Goal: Transaction & Acquisition: Purchase product/service

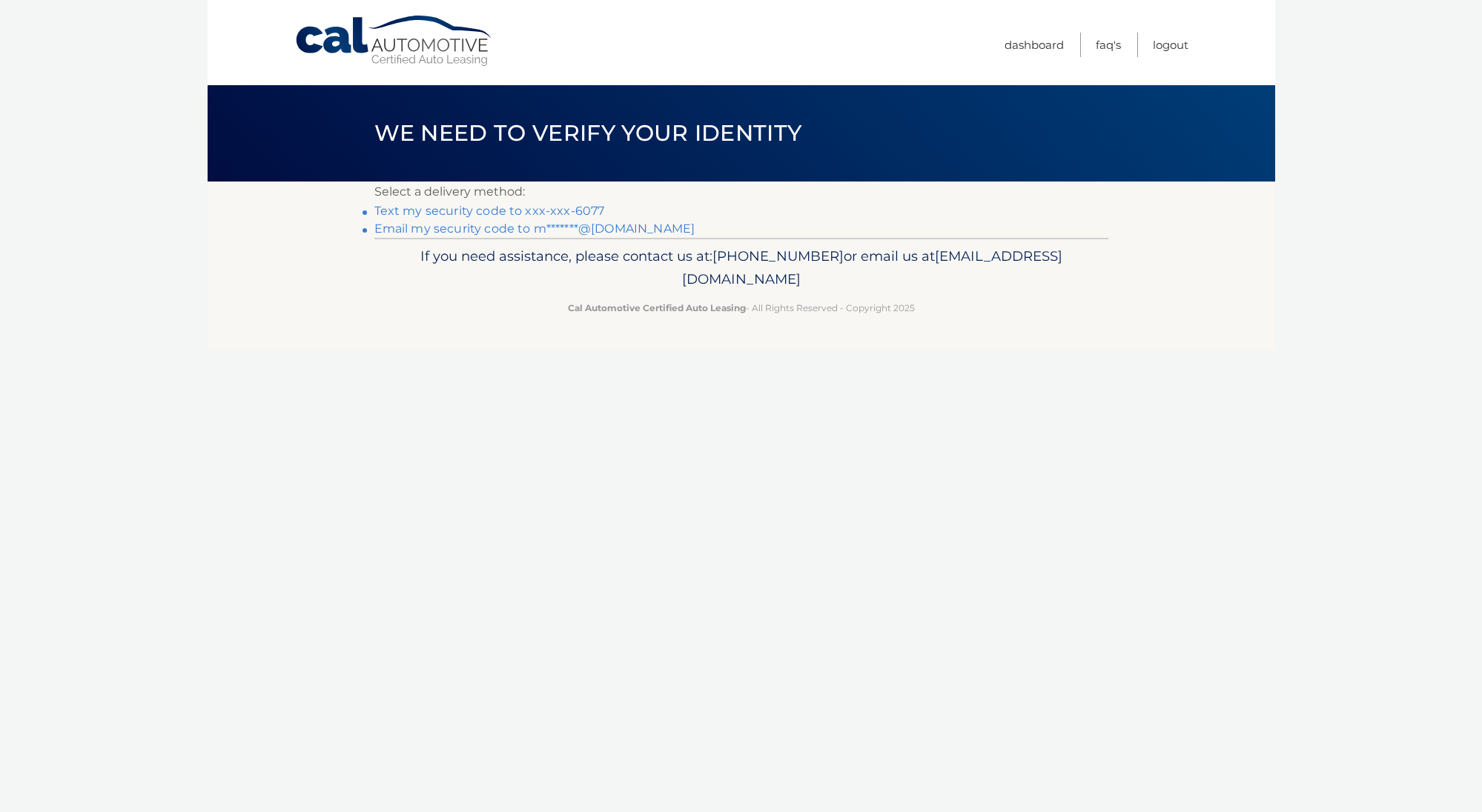
click at [401, 211] on link "Text my security code to xxx-xxx-6077" at bounding box center [489, 211] width 230 height 14
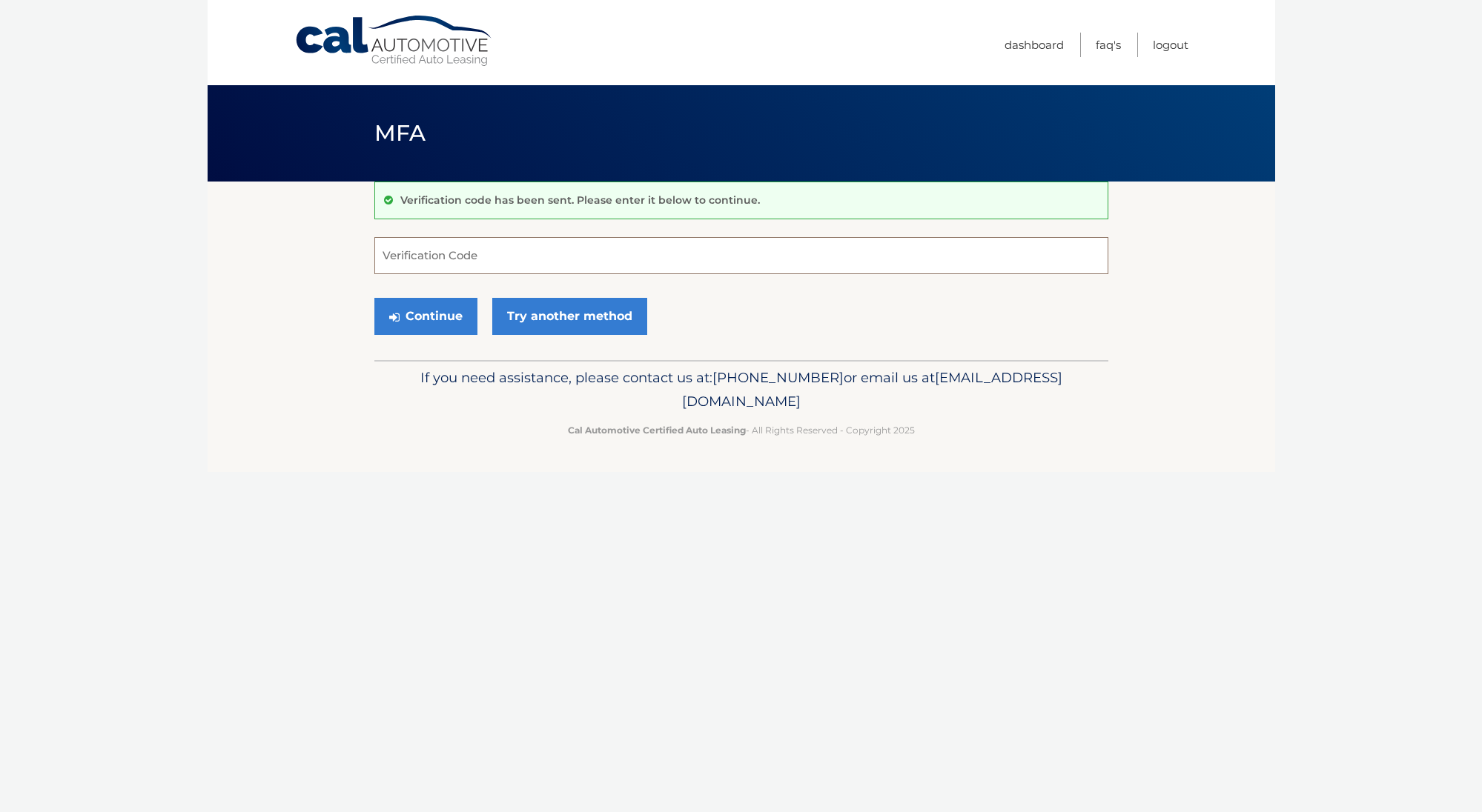
click at [411, 251] on input "Verification Code" at bounding box center [741, 256] width 734 height 37
type input "630728"
click at [465, 323] on button "Continue" at bounding box center [426, 316] width 103 height 37
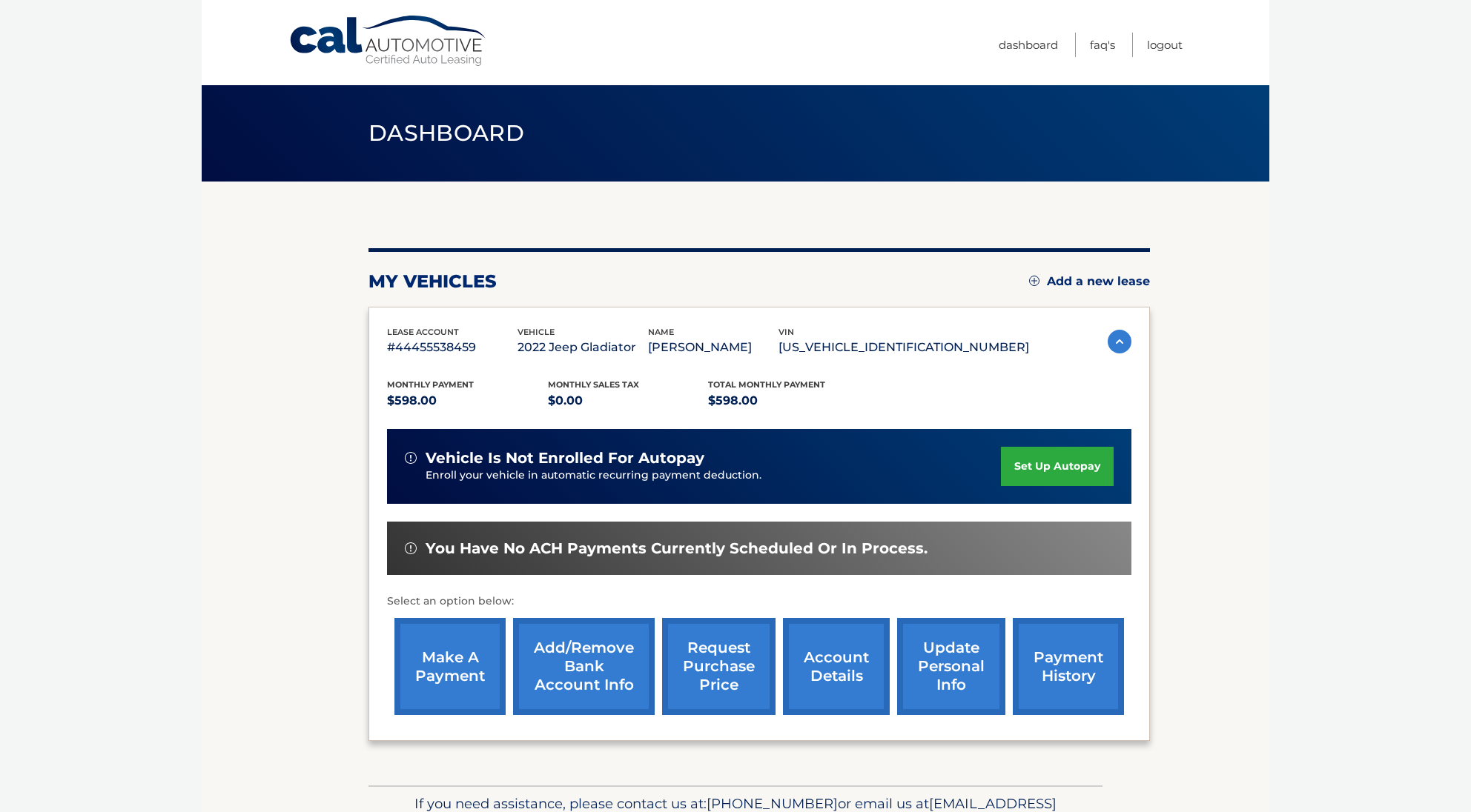
click at [469, 655] on link "make a payment" at bounding box center [450, 666] width 111 height 97
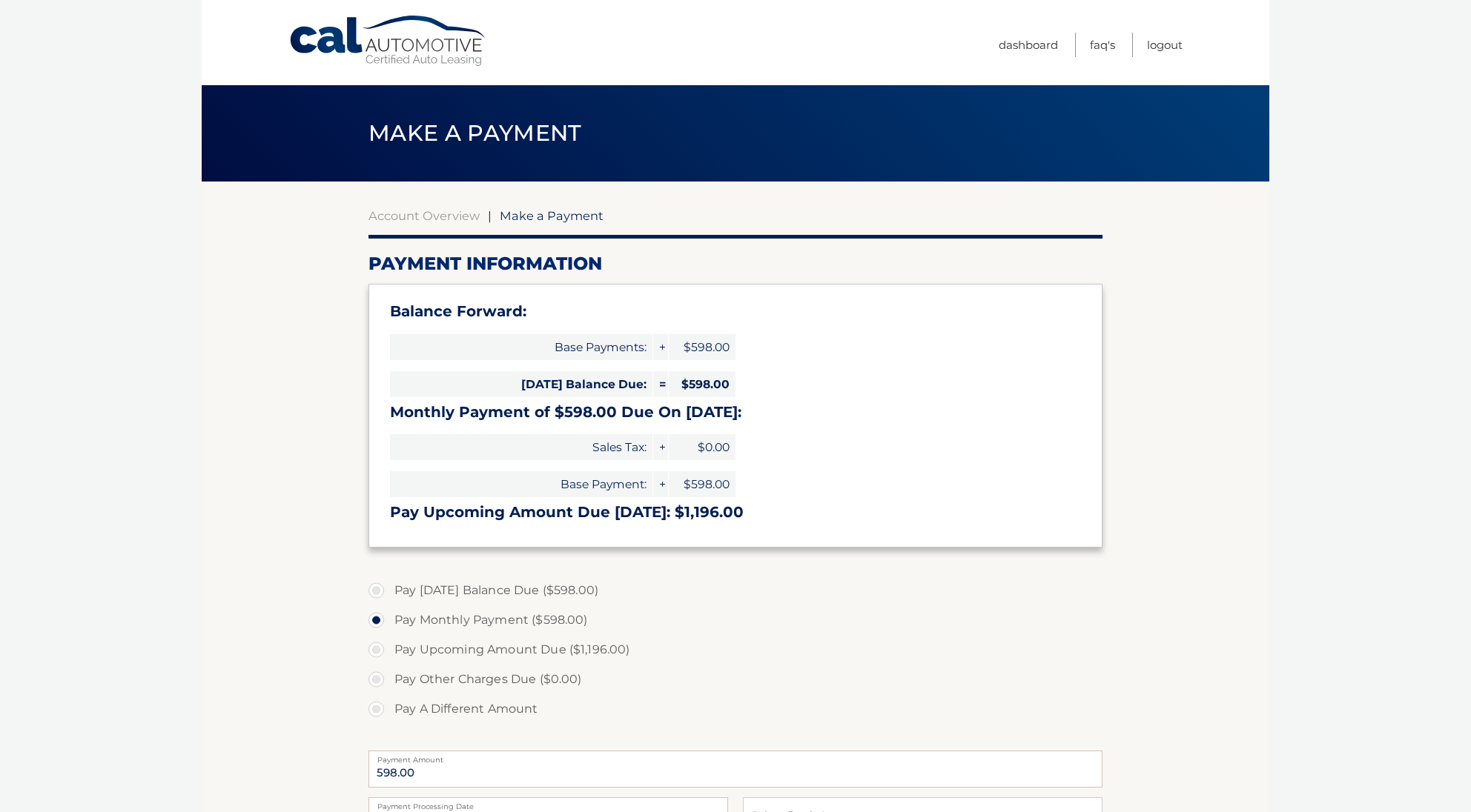
click at [405, 593] on label "Pay Today's Balance Due ($598.00)" at bounding box center [735, 590] width 734 height 29
click at [390, 593] on input "Pay Today's Balance Due ($598.00)" at bounding box center [382, 588] width 15 height 24
radio input "true"
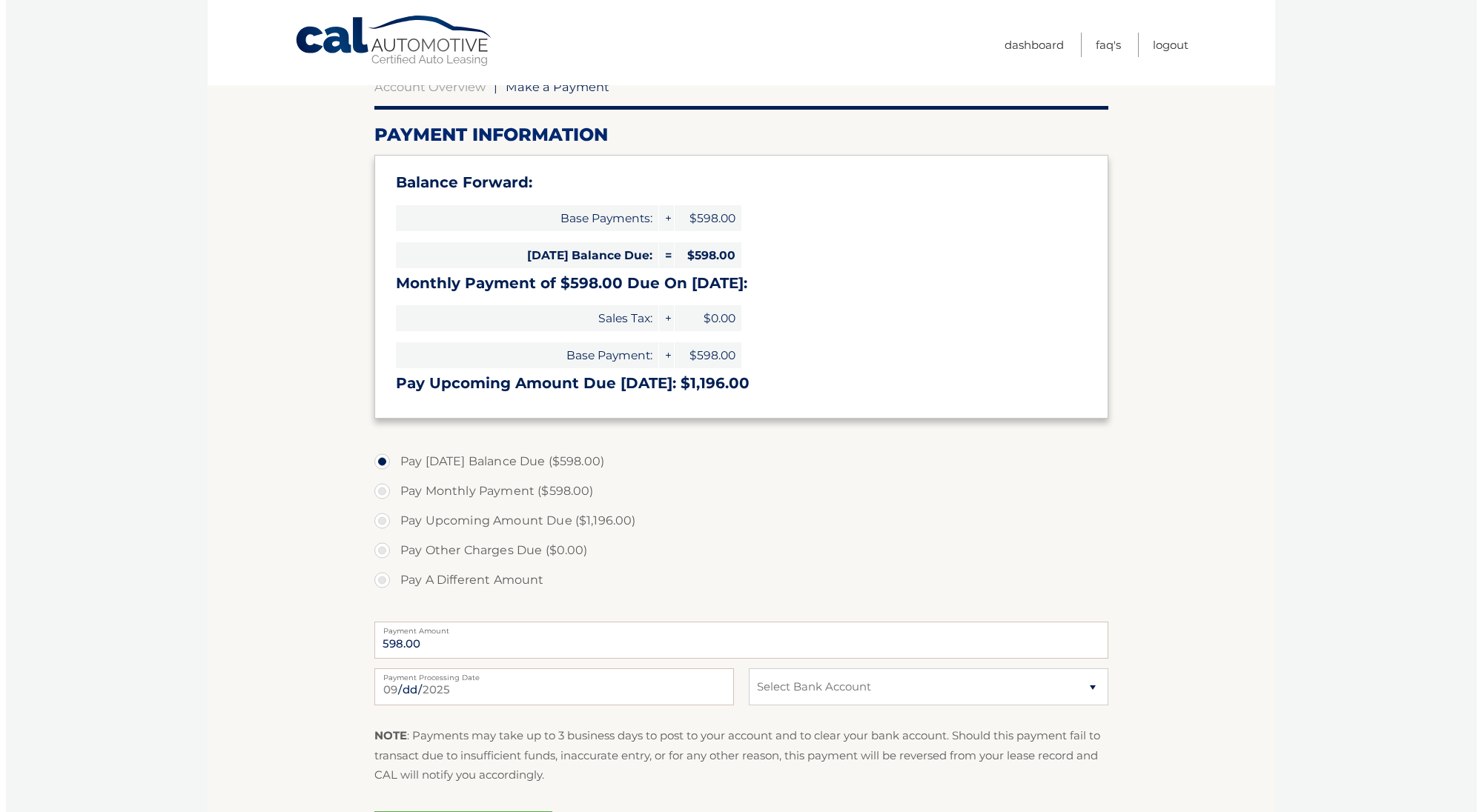
scroll to position [305, 0]
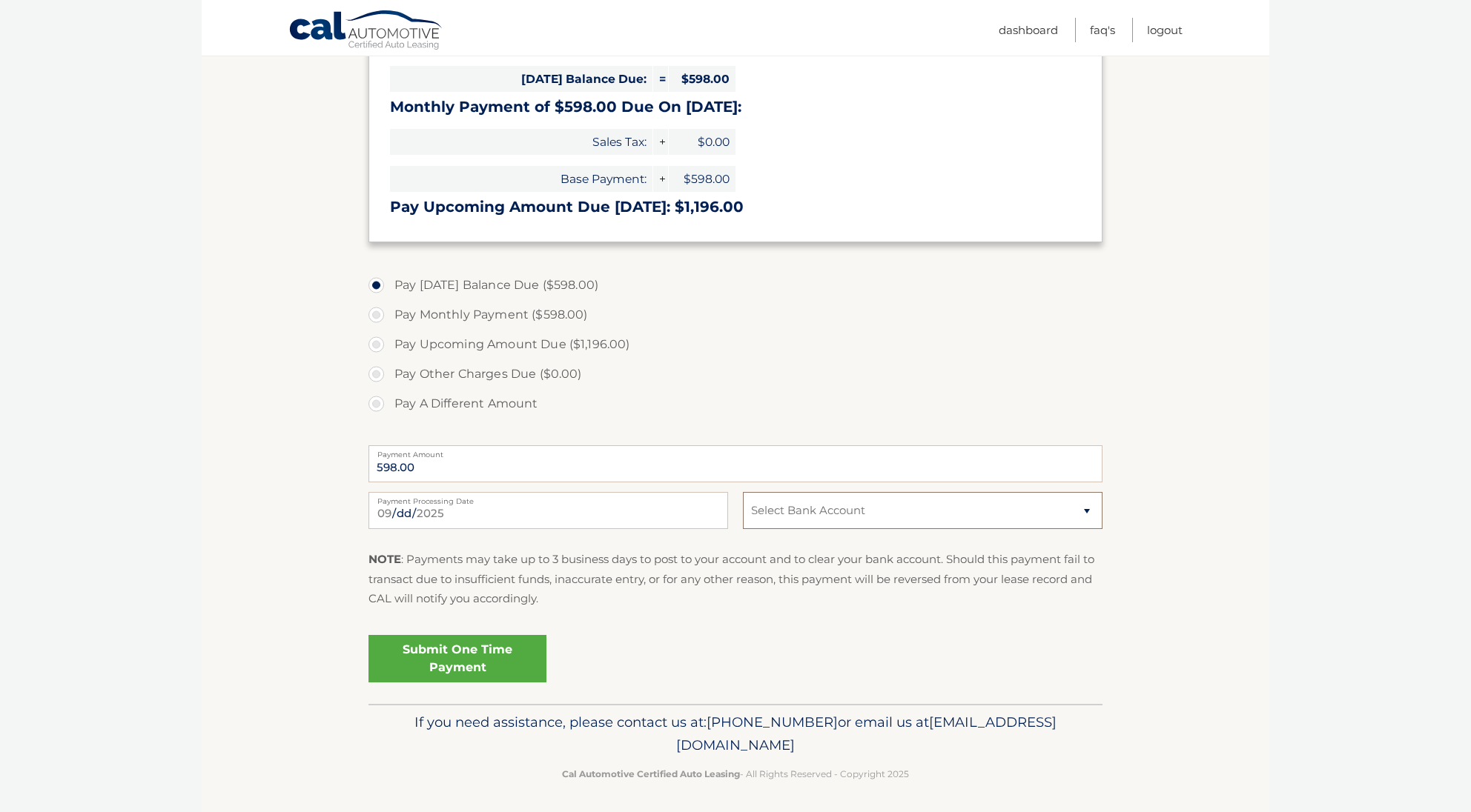
select select "NGFjZjU1ZGYtNDNiOS00NWYwLTlkYjctZjk5NDcwM2QzYTg2"
click at [454, 660] on link "Submit One Time Payment" at bounding box center [457, 659] width 178 height 47
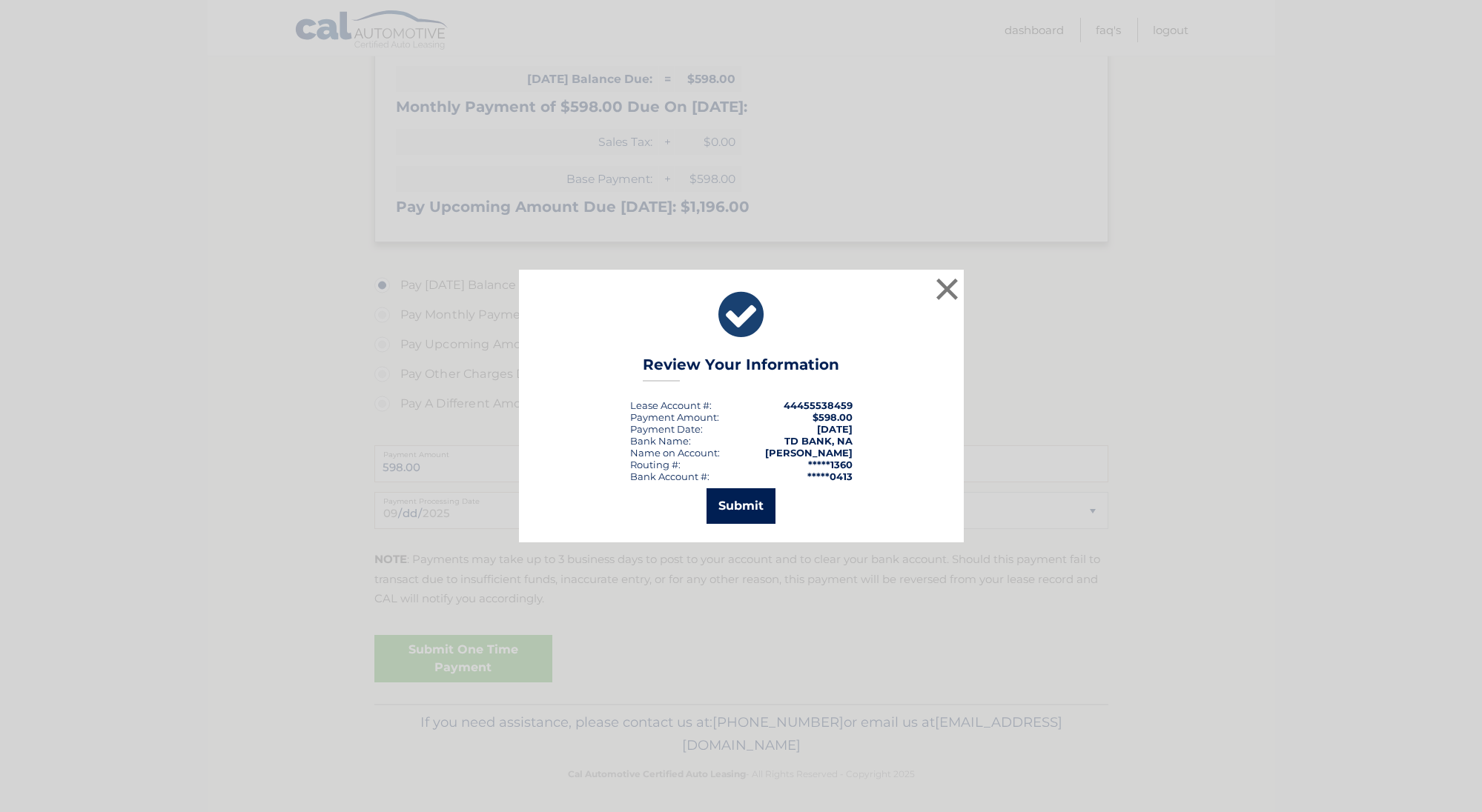
click at [734, 512] on button "Submit" at bounding box center [740, 506] width 69 height 36
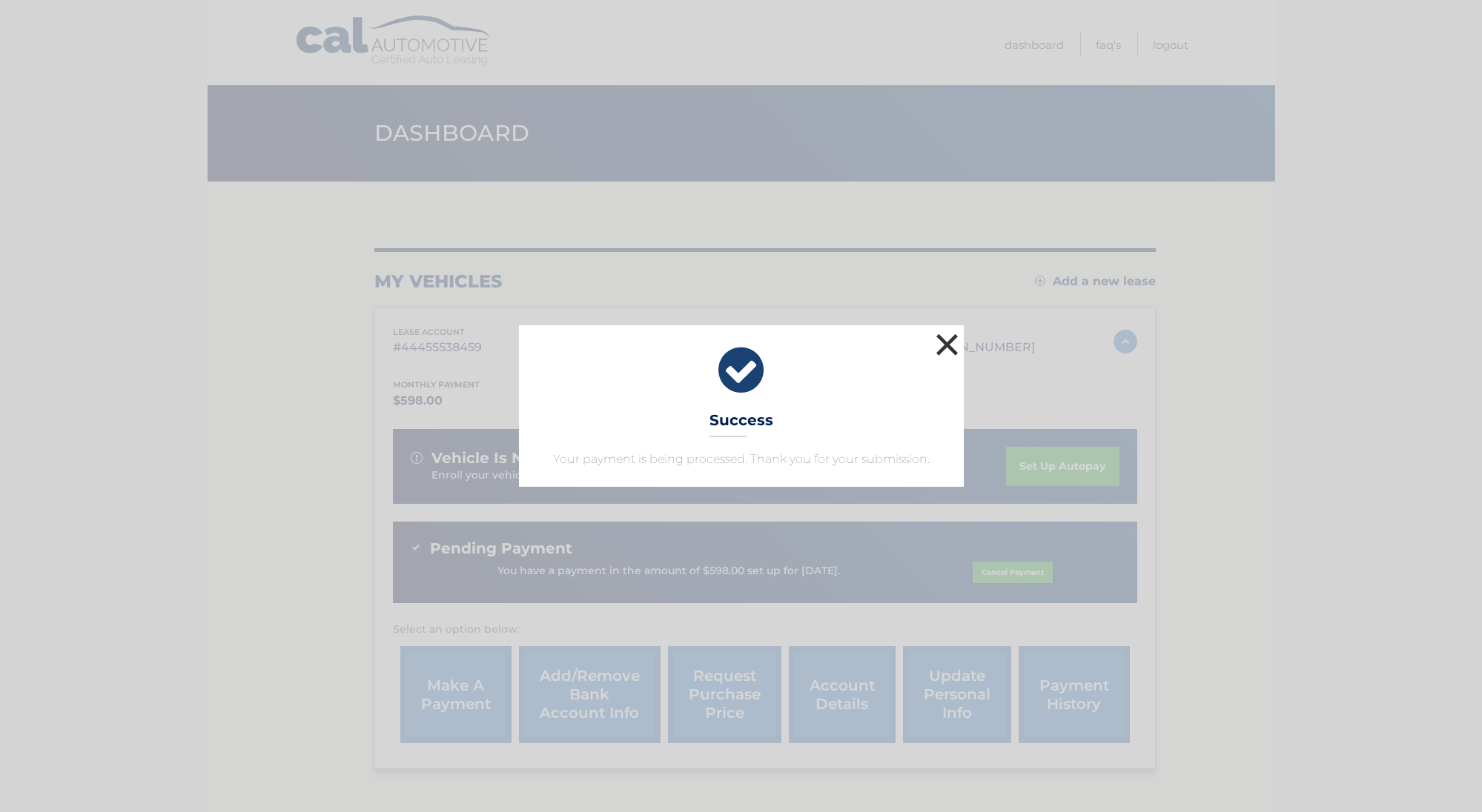
click at [952, 339] on button "×" at bounding box center [947, 344] width 29 height 29
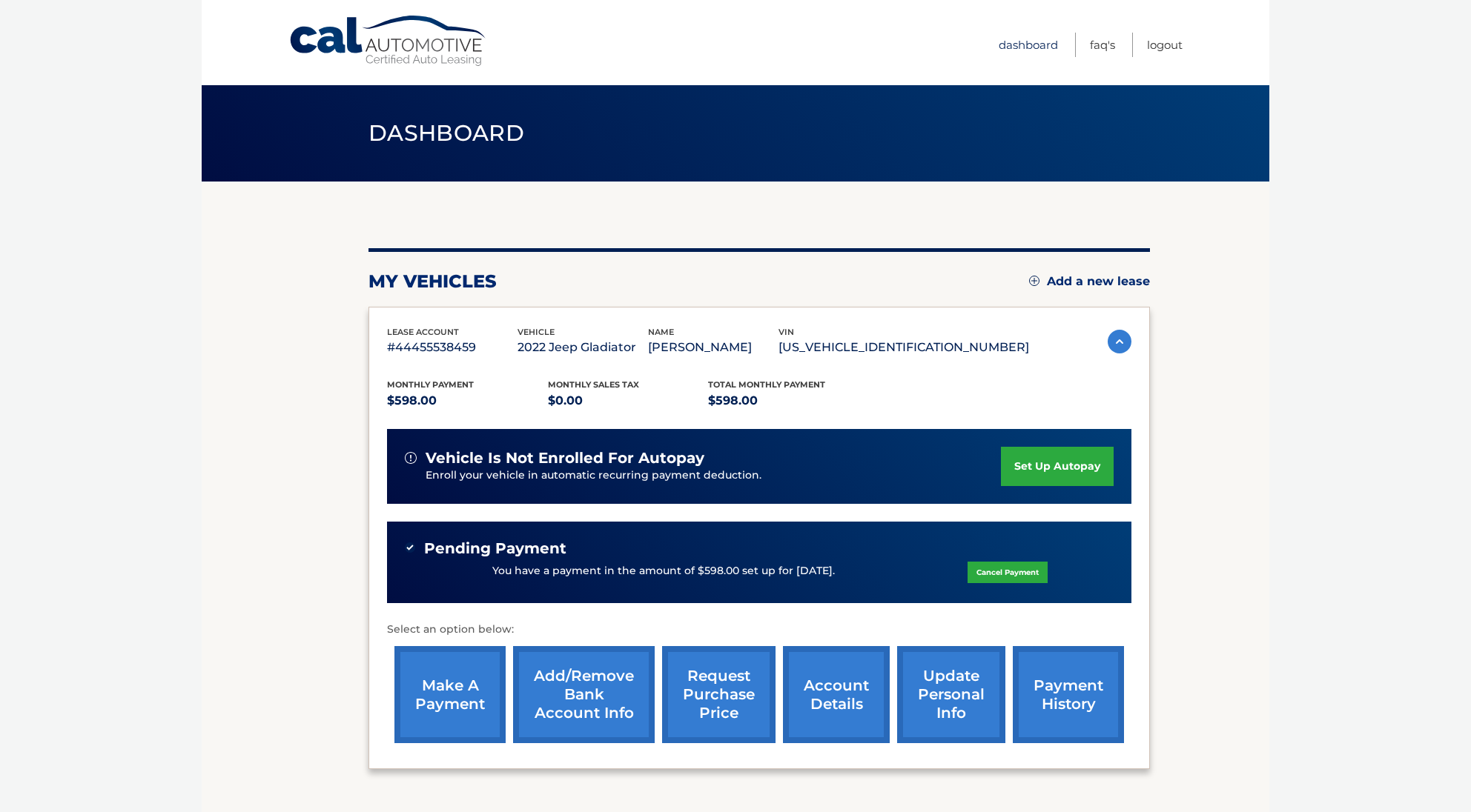
click at [1033, 50] on link "Dashboard" at bounding box center [1028, 44] width 59 height 25
click at [1121, 347] on img at bounding box center [1119, 342] width 24 height 24
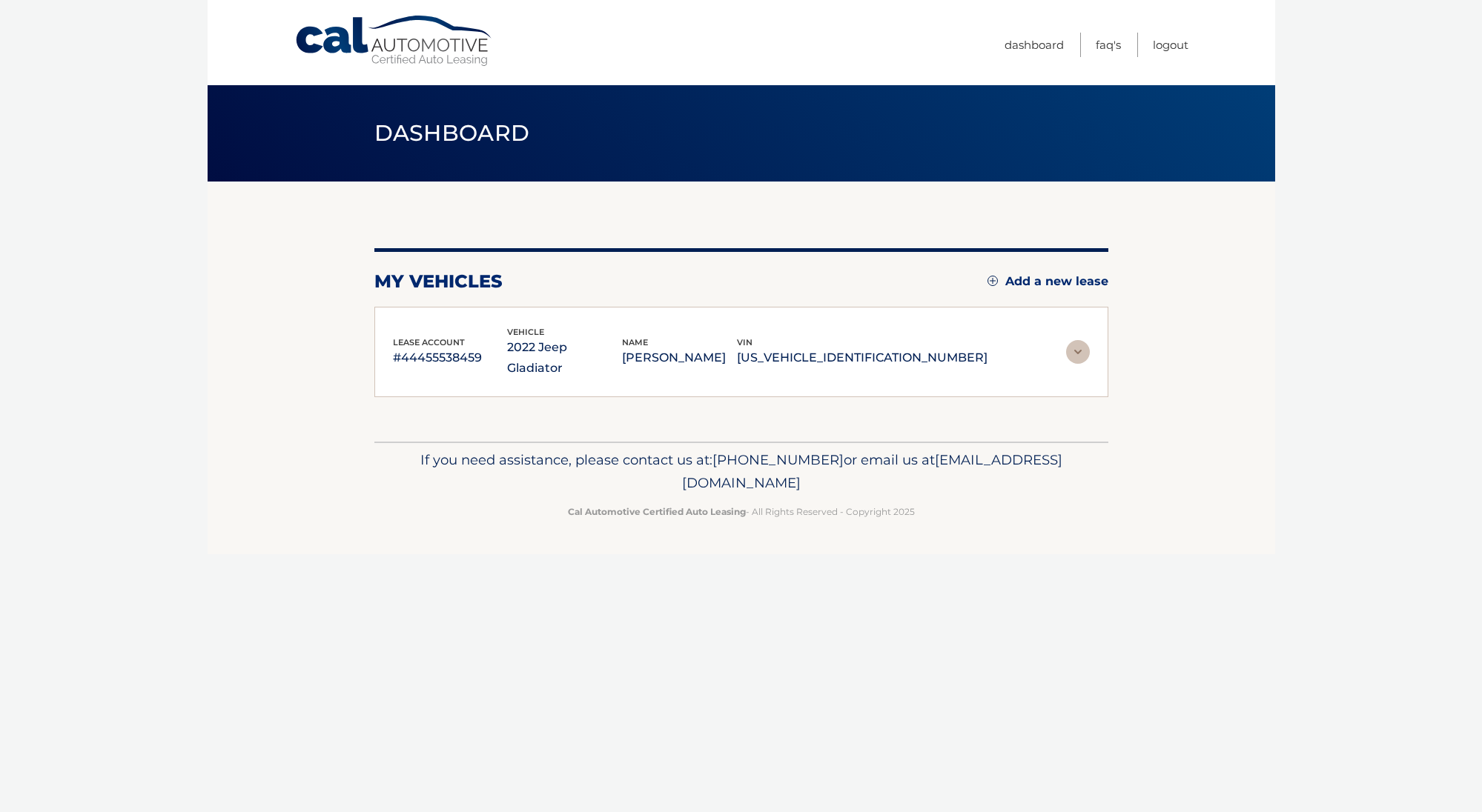
click at [1079, 340] on img at bounding box center [1078, 352] width 24 height 24
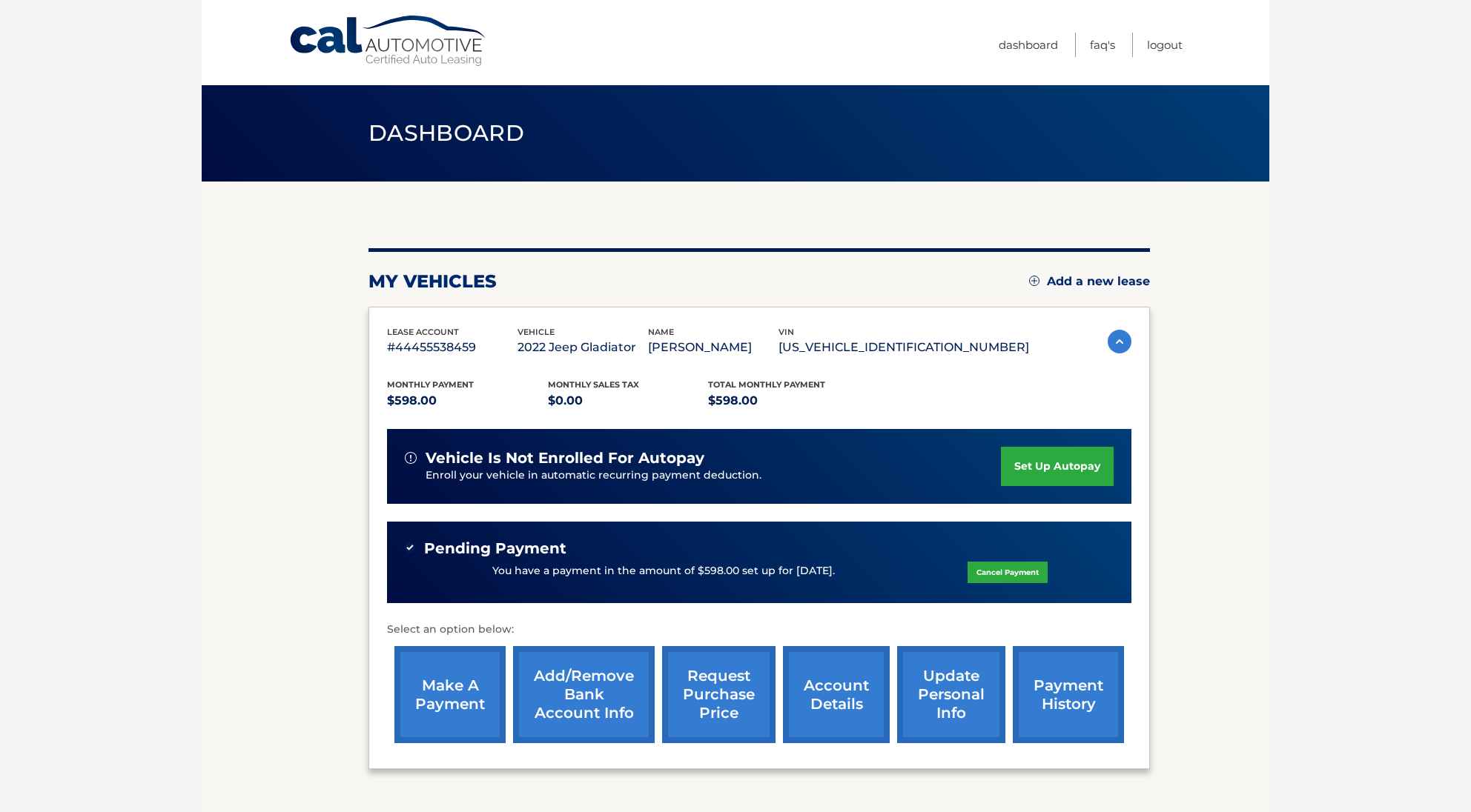
click at [859, 705] on link "account details" at bounding box center [836, 695] width 107 height 97
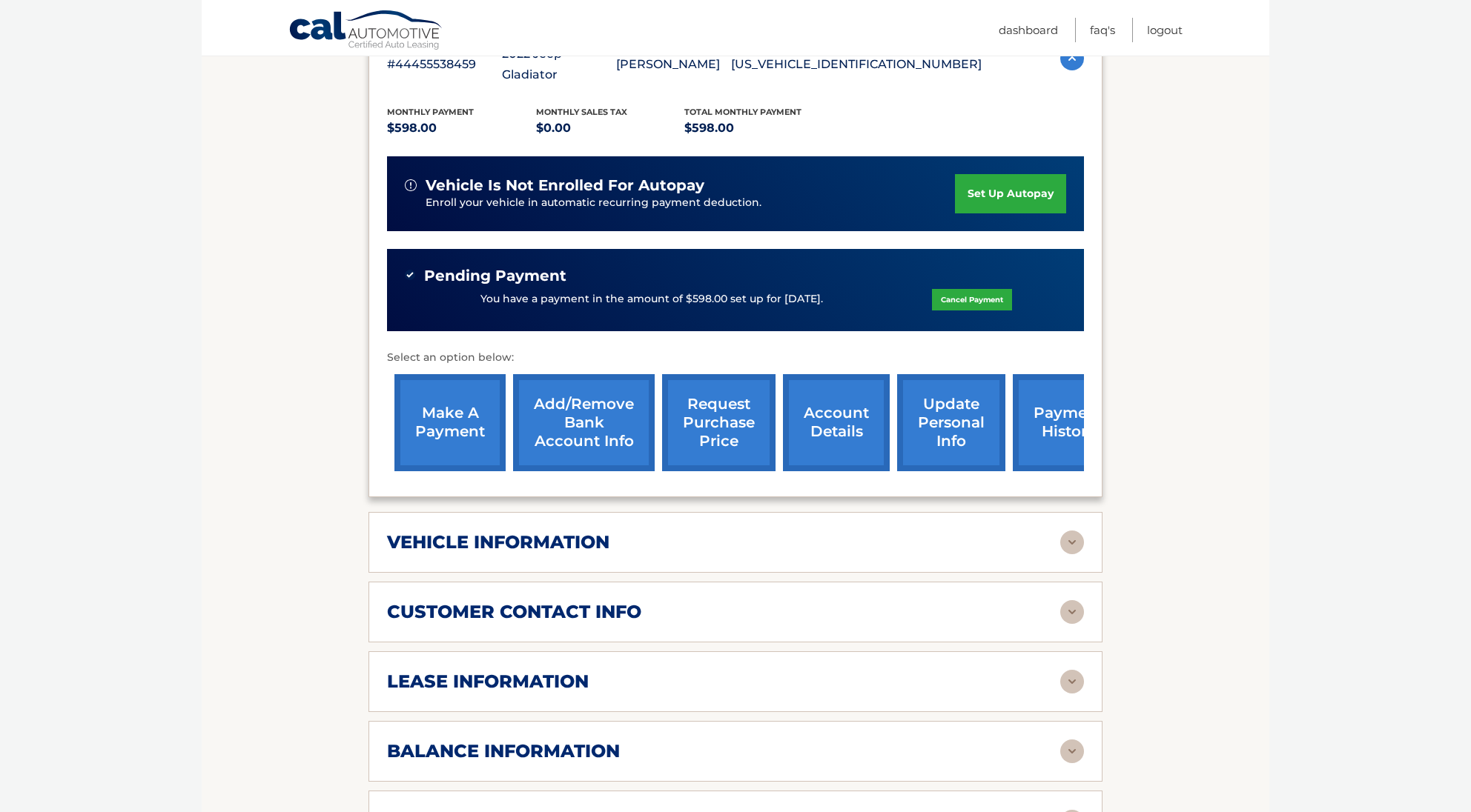
scroll to position [337, 0]
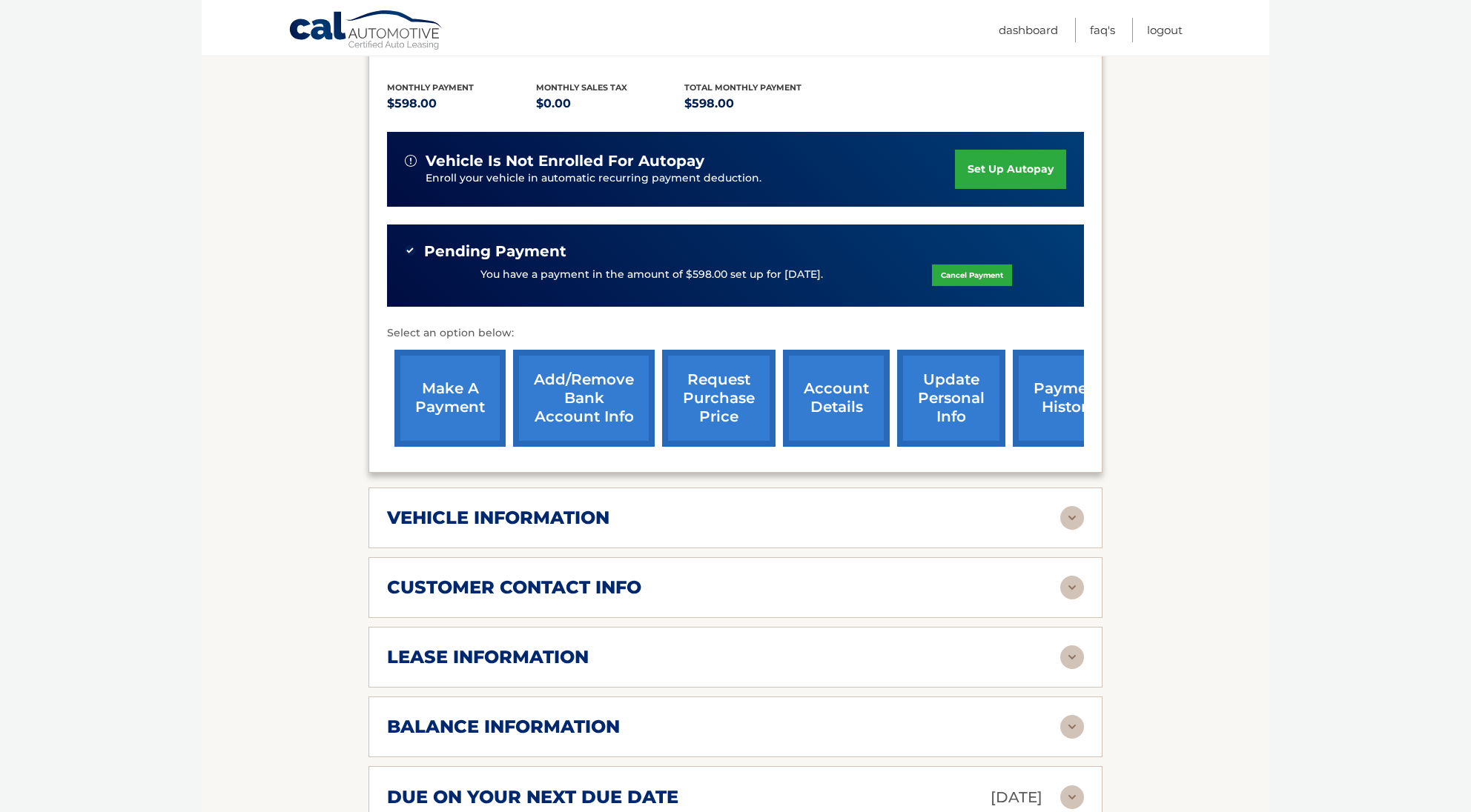
click at [667, 716] on div "balance information" at bounding box center [724, 727] width 673 height 22
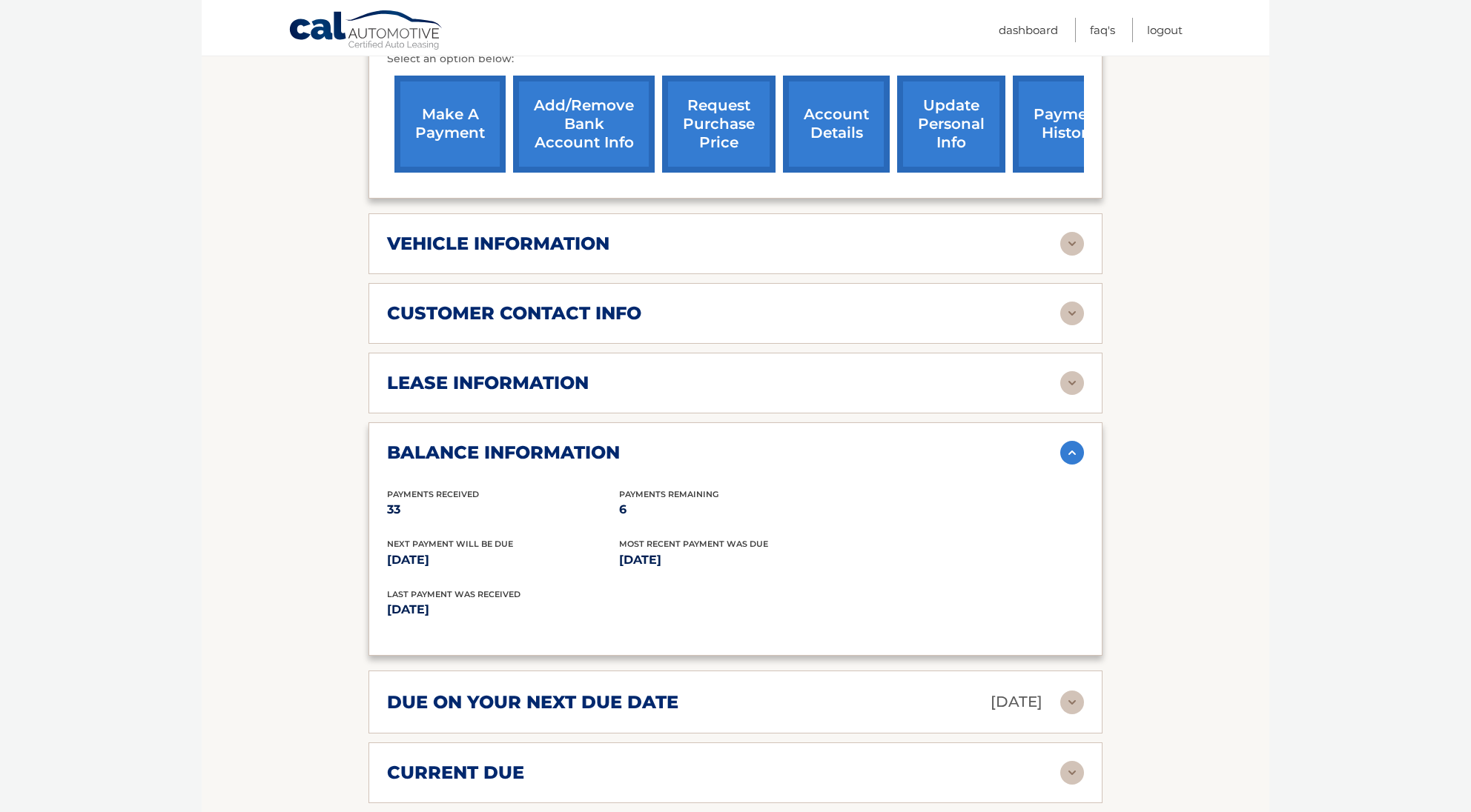
scroll to position [630, 0]
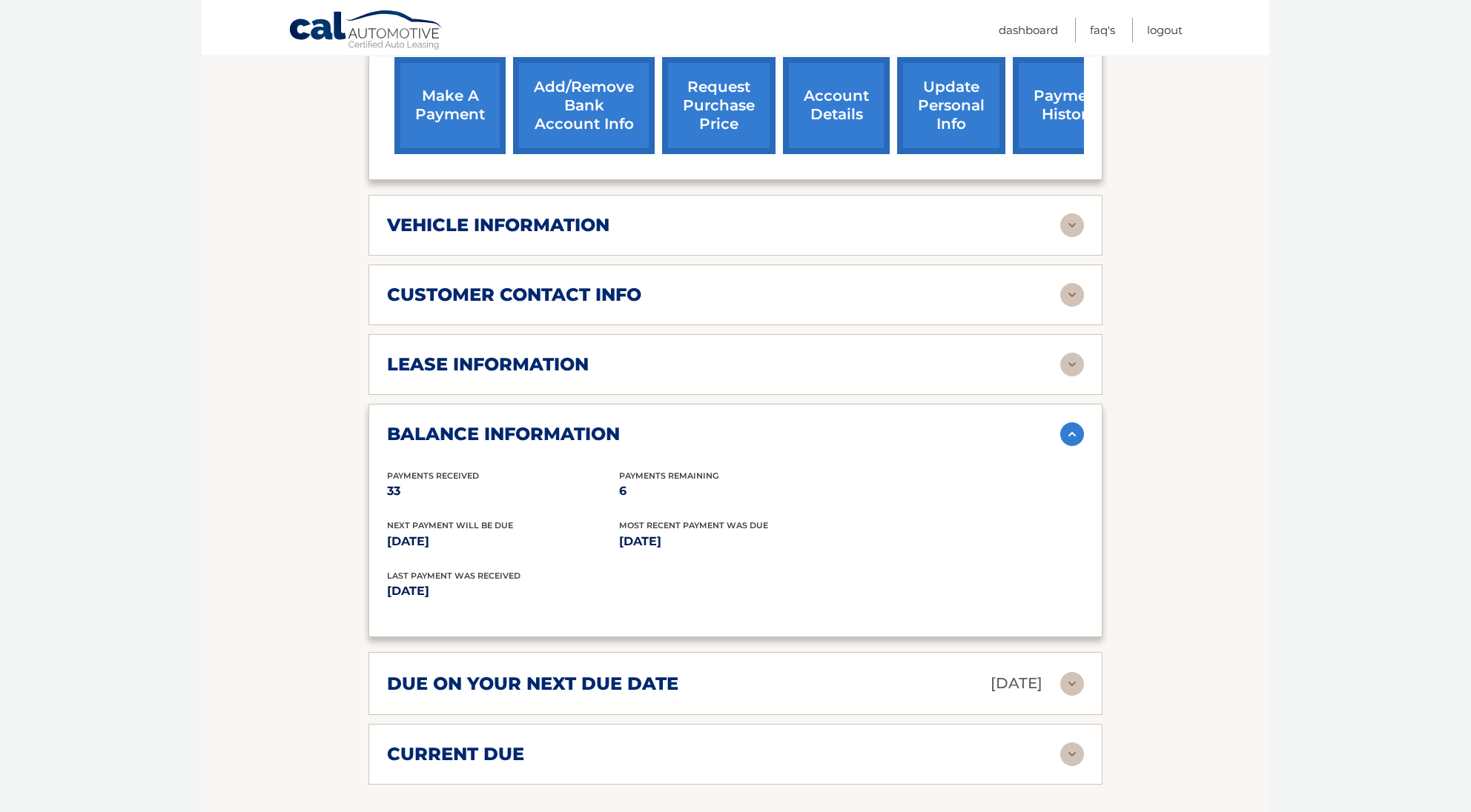
click at [516, 354] on h2 "lease information" at bounding box center [488, 365] width 202 height 22
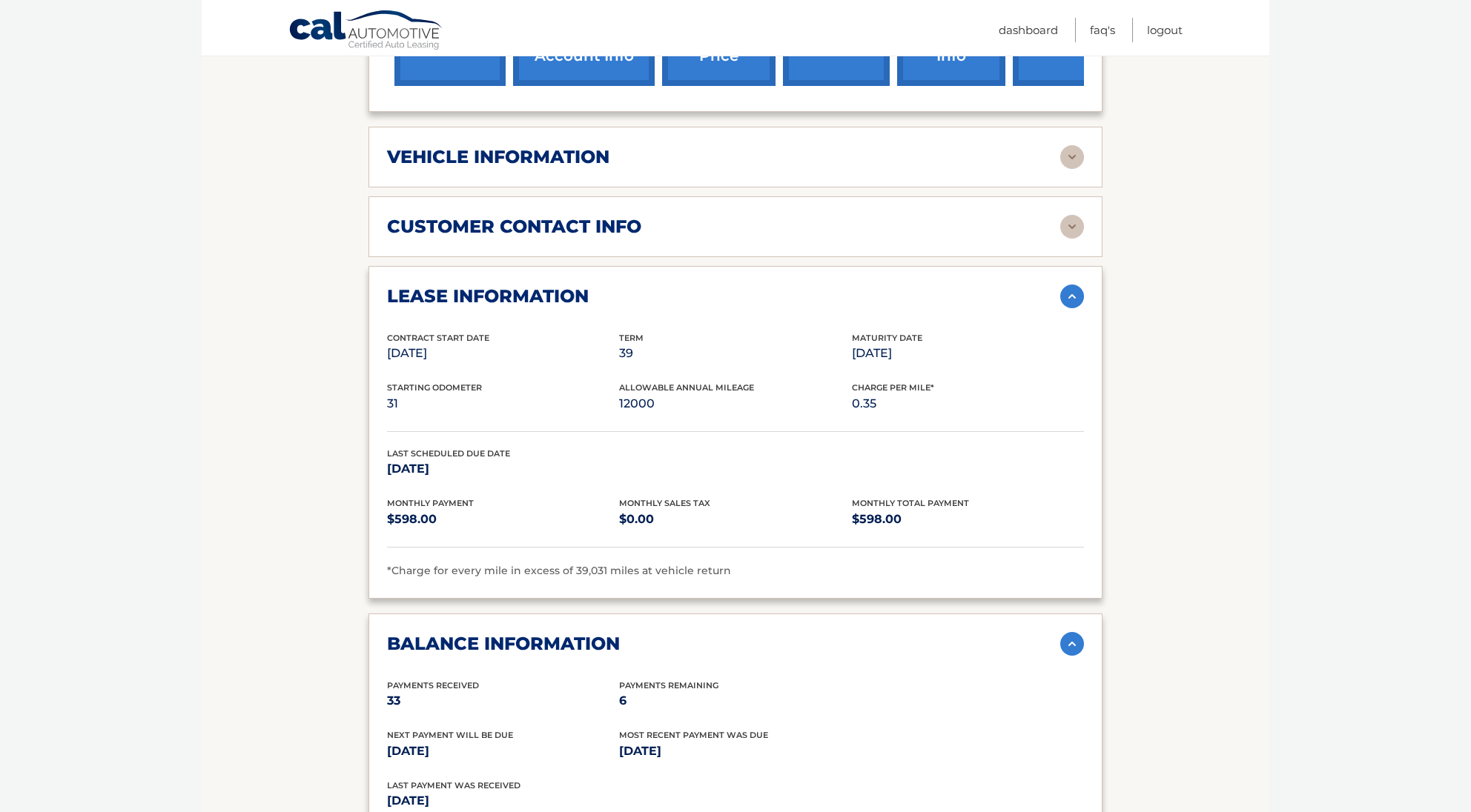
scroll to position [201, 0]
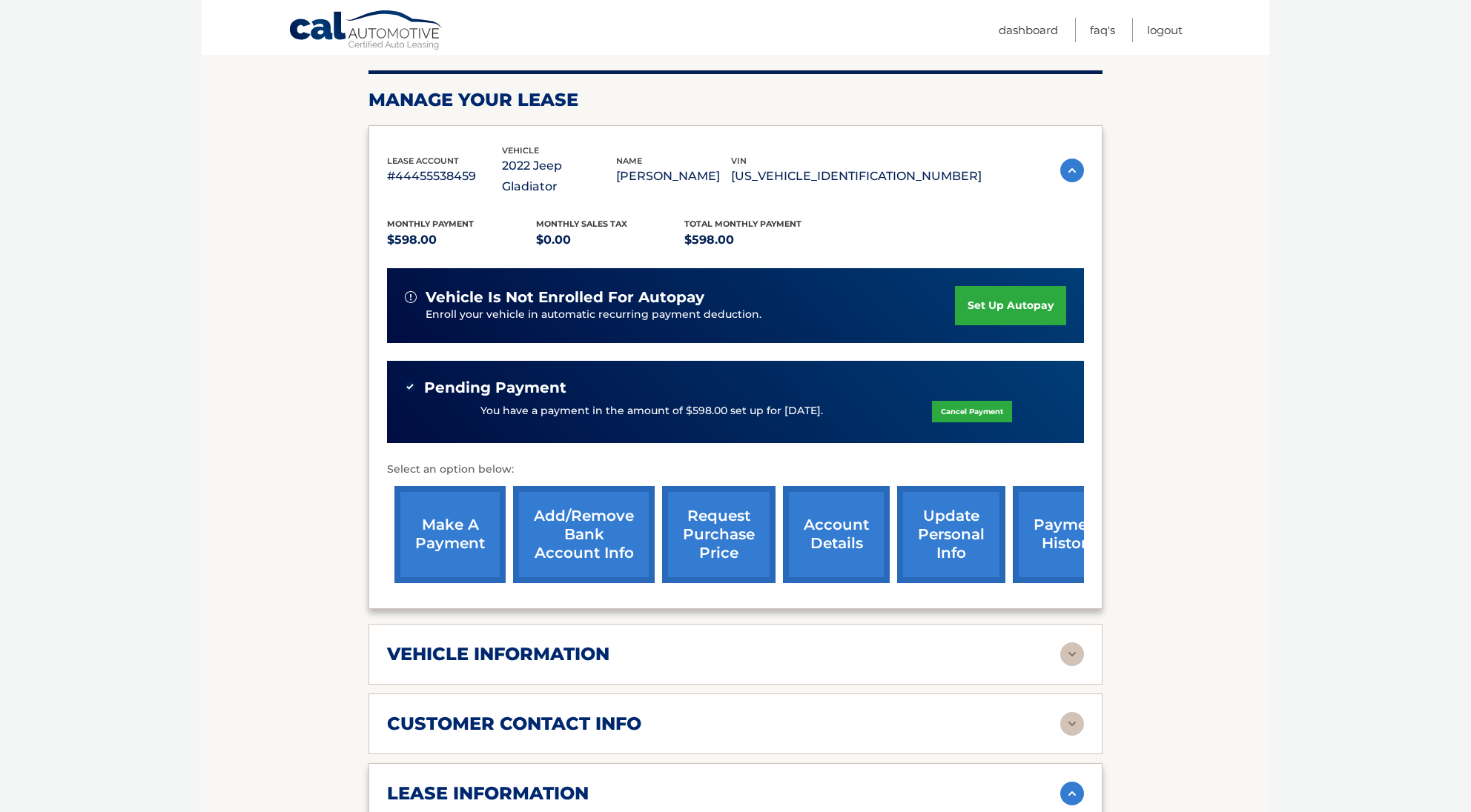
click at [601, 643] on h2 "vehicle information" at bounding box center [498, 655] width 222 height 22
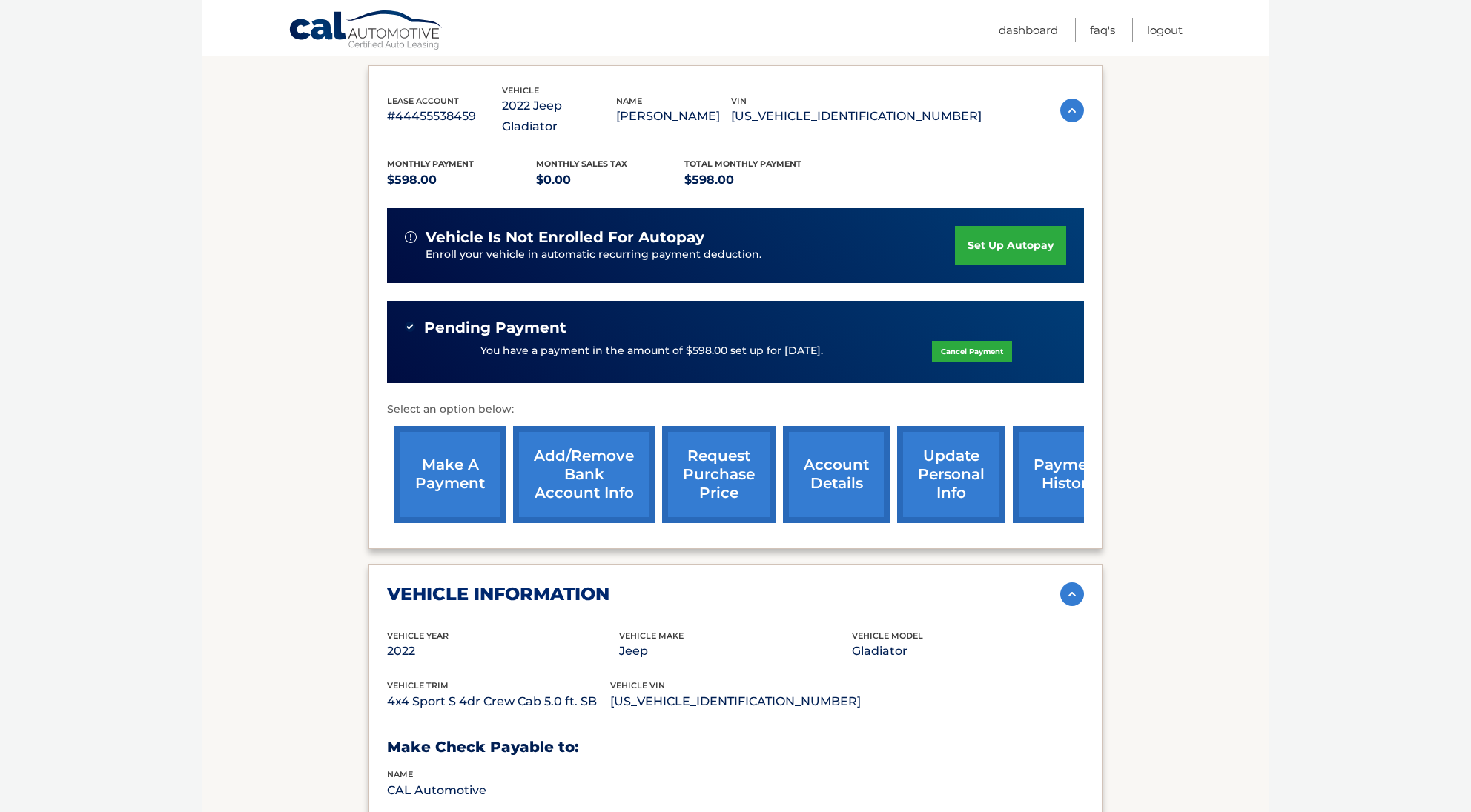
scroll to position [0, 0]
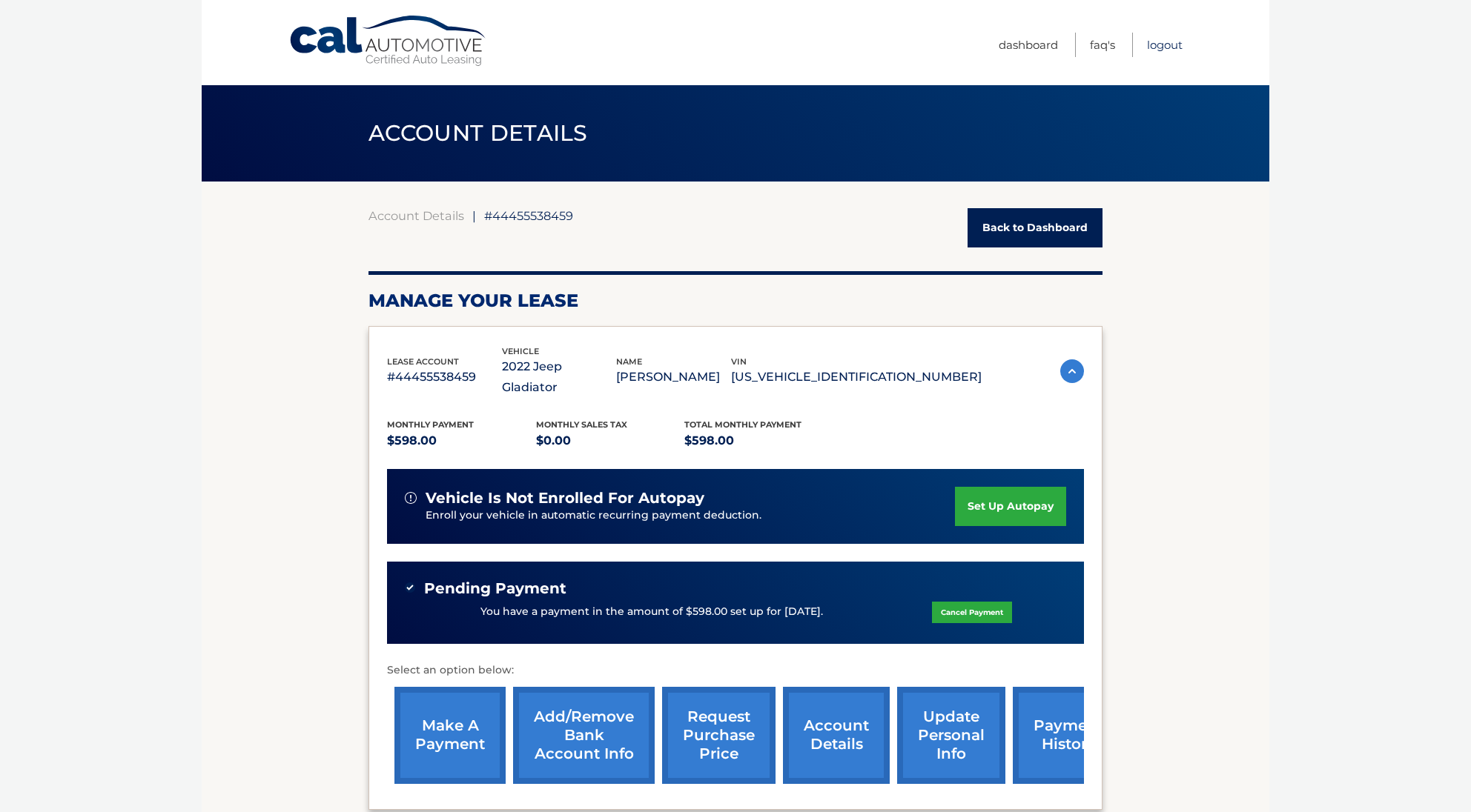
click at [1155, 43] on link "Logout" at bounding box center [1165, 44] width 36 height 25
